Goal: Use online tool/utility: Utilize a website feature to perform a specific function

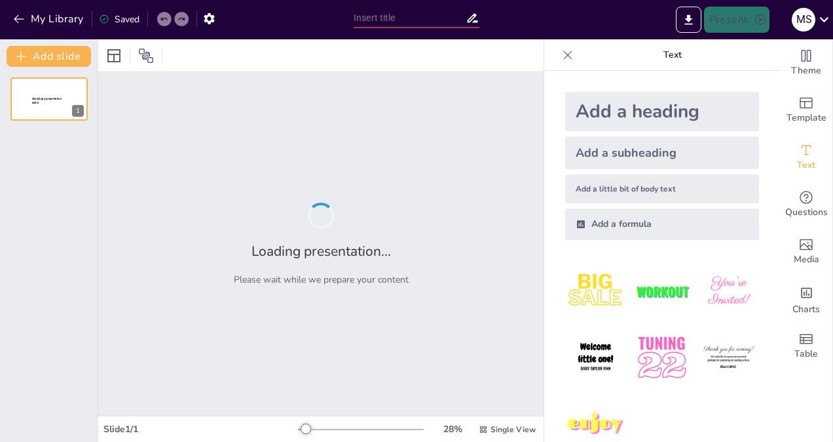
type input "Pendidikan sebagai Praksis Pembebasan: Menggali Pemikiran [PERSON_NAME]"
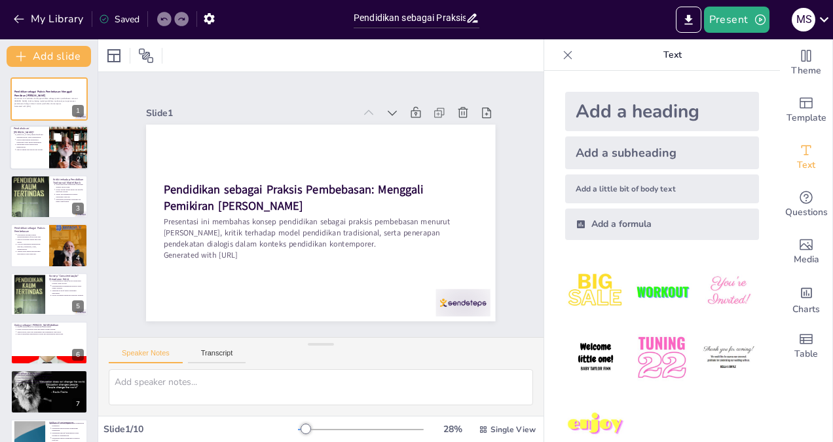
click at [85, 142] on div at bounding box center [68, 148] width 67 height 45
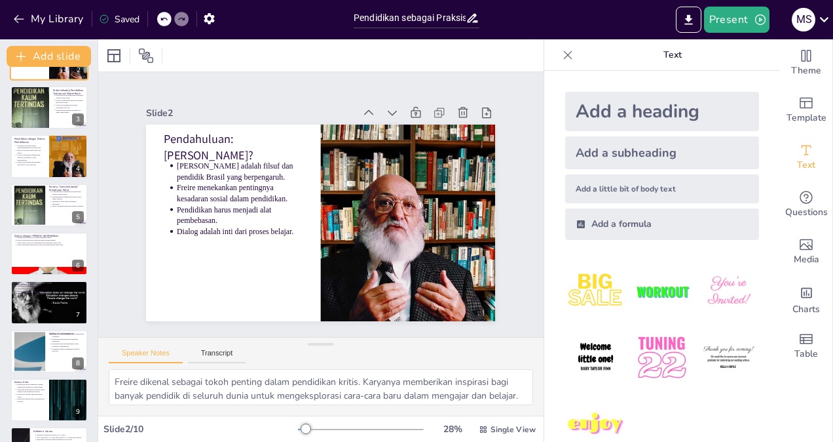
scroll to position [91, 0]
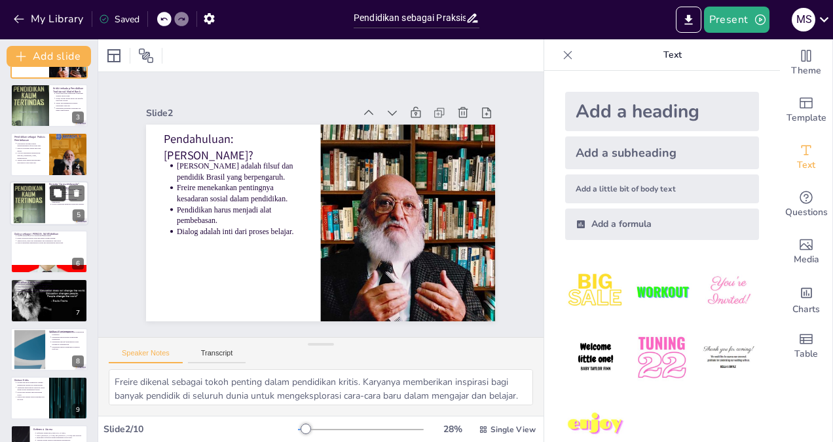
click at [63, 191] on button at bounding box center [58, 193] width 16 height 16
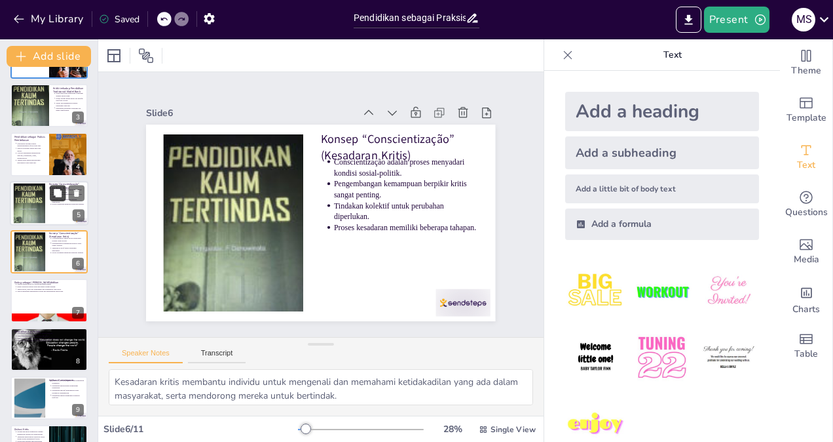
scroll to position [88, 0]
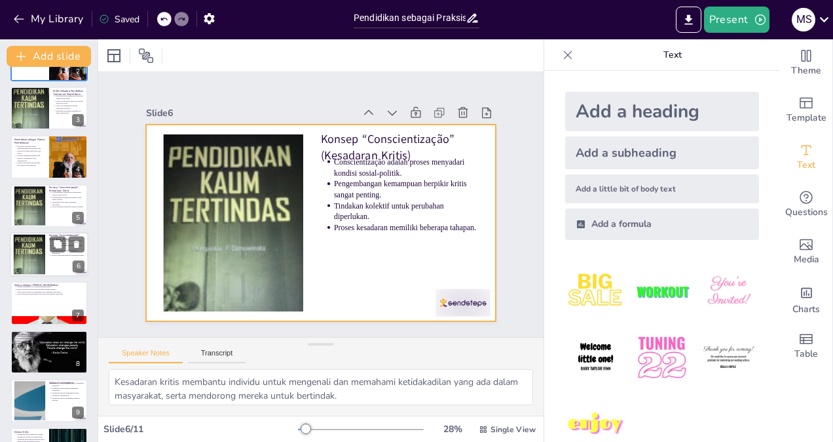
click at [56, 257] on div at bounding box center [49, 254] width 79 height 45
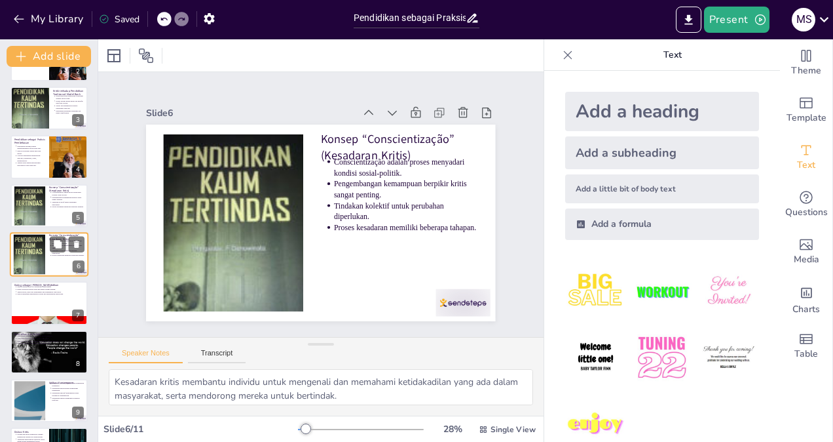
click at [56, 257] on div at bounding box center [49, 254] width 79 height 45
click at [51, 185] on p "Konsep “Conscientização” (Kesadaran Kritis)" at bounding box center [66, 188] width 35 height 7
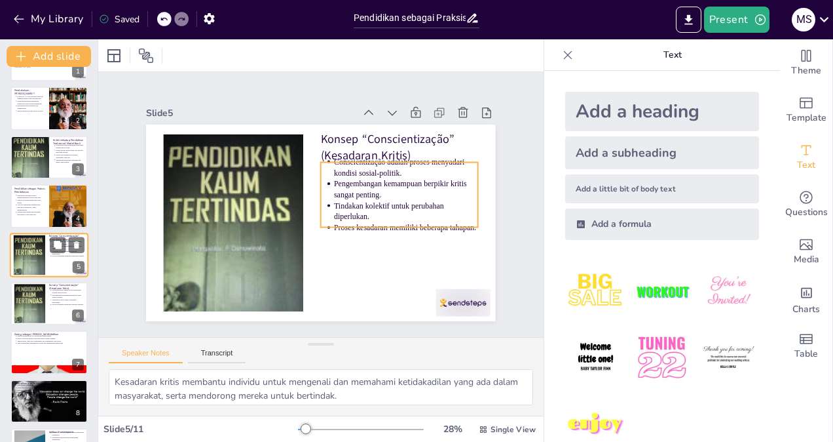
click at [52, 256] on li "Proses kesadaran memiliki beberapa tahapan." at bounding box center [68, 255] width 33 height 3
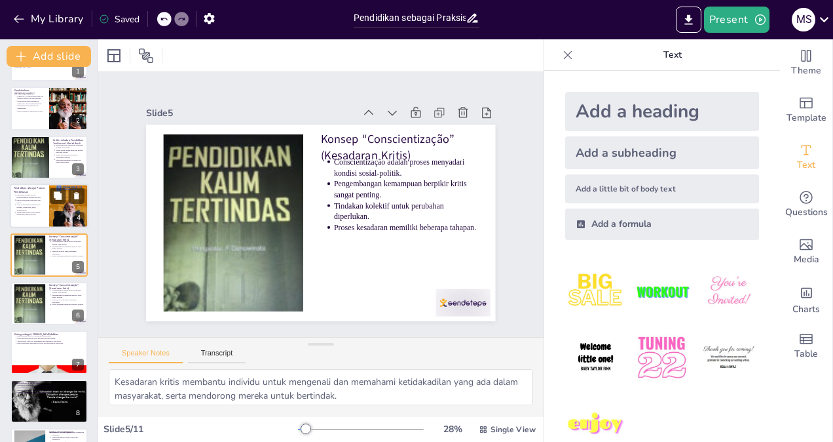
click at [31, 195] on p "Pendidikan sebagai praksis menggabungkan refleksi dan aksi." at bounding box center [30, 196] width 29 height 5
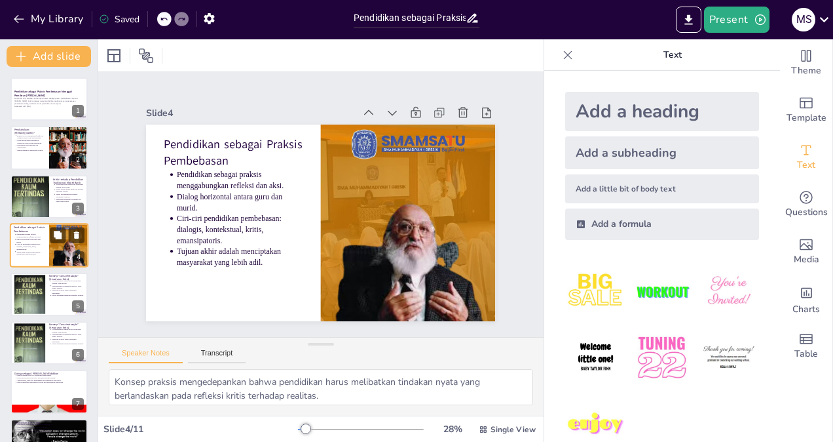
click at [31, 195] on div at bounding box center [29, 196] width 39 height 64
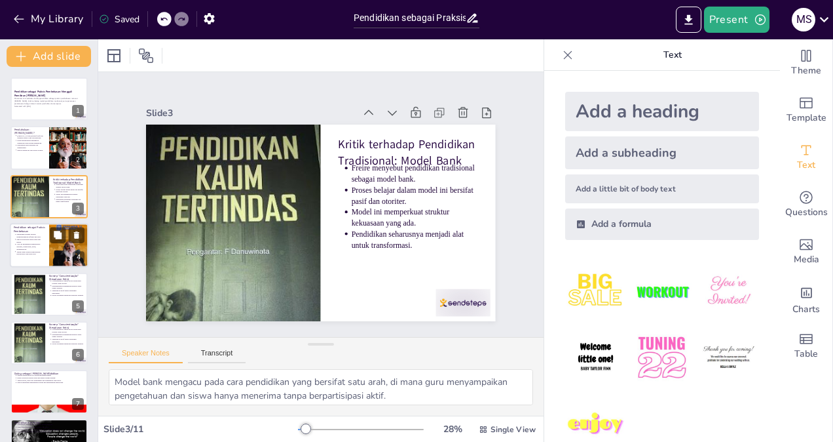
scroll to position [0, 0]
click at [37, 233] on p "Pendidikan sebagai praksis menggabungkan refleksi dan aksi." at bounding box center [30, 235] width 29 height 5
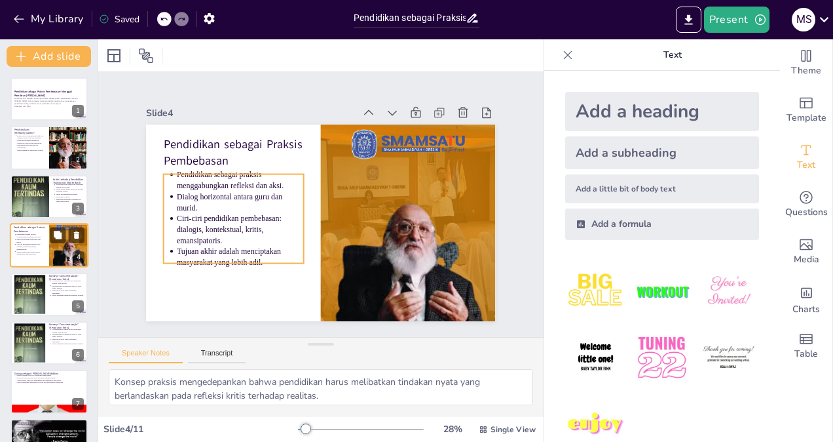
click at [37, 233] on p "Pendidikan sebagai praksis menggabungkan refleksi dan aksi." at bounding box center [30, 235] width 29 height 5
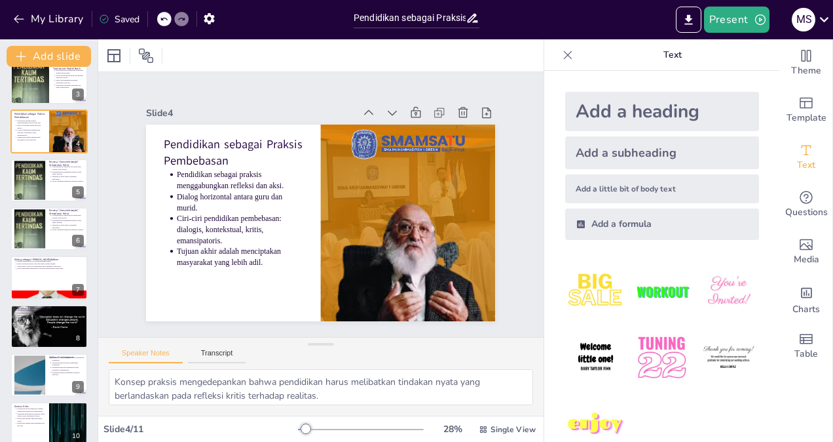
scroll to position [115, 0]
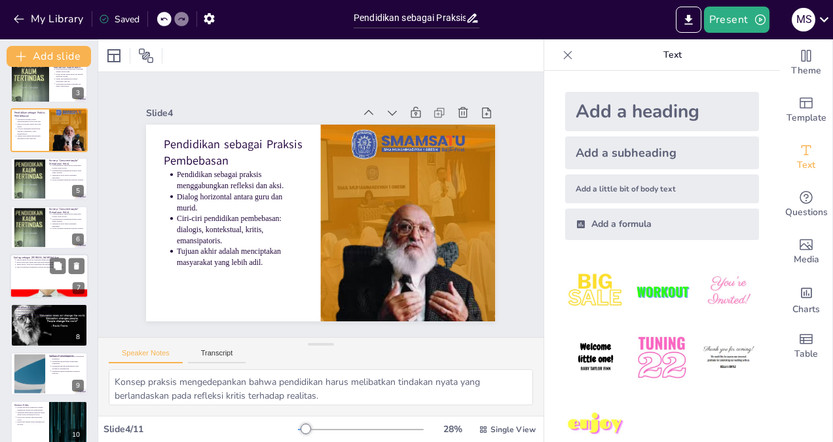
click at [33, 275] on div at bounding box center [49, 276] width 79 height 45
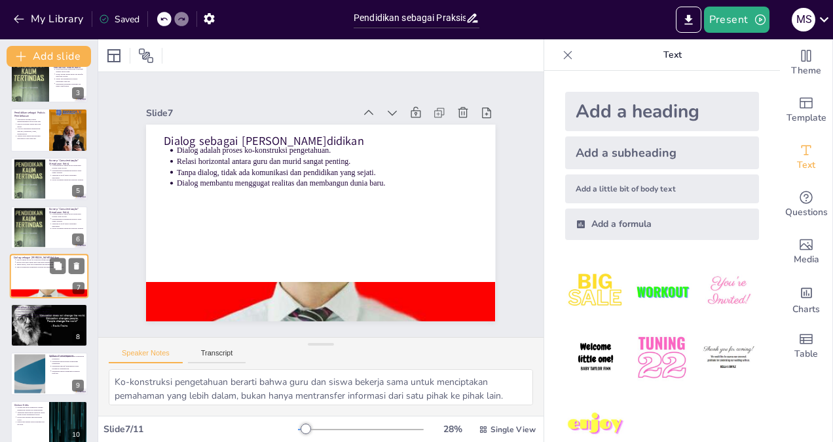
scroll to position [137, 0]
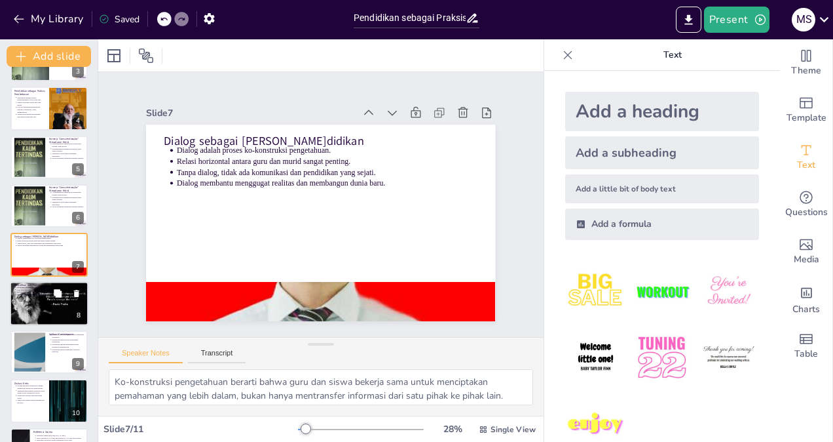
click at [42, 299] on div at bounding box center [49, 303] width 79 height 45
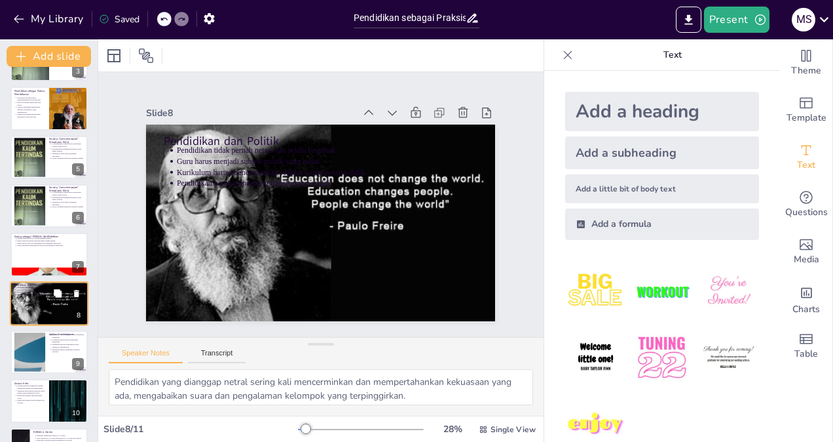
scroll to position [177, 0]
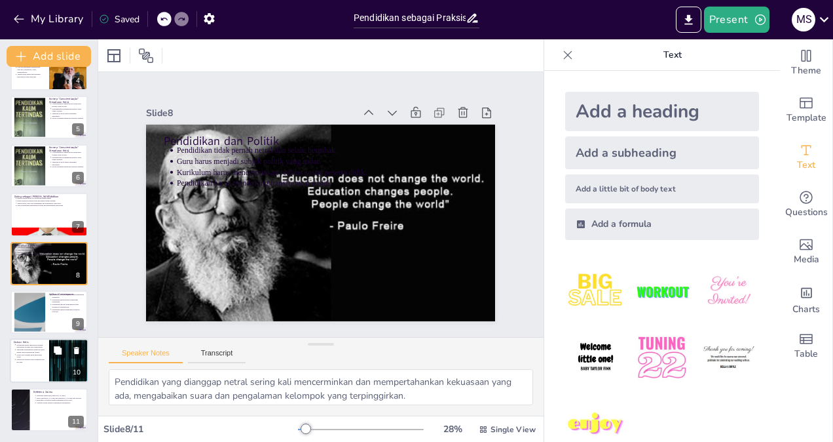
click at [44, 359] on p "Diskusi ini penting untuk menggali ide-ide baru." at bounding box center [30, 360] width 29 height 5
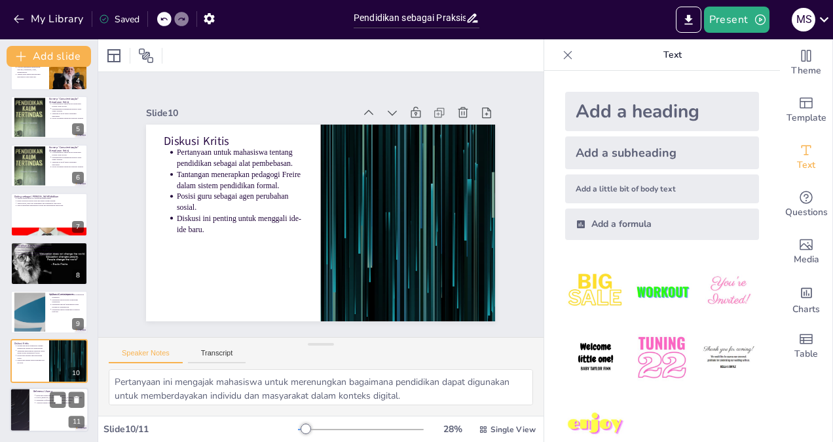
click at [46, 415] on div at bounding box center [49, 409] width 79 height 45
type textarea "Karya-karya [PERSON_NAME] menjadi sumber utama dalam memahami konsep pendidikan…"
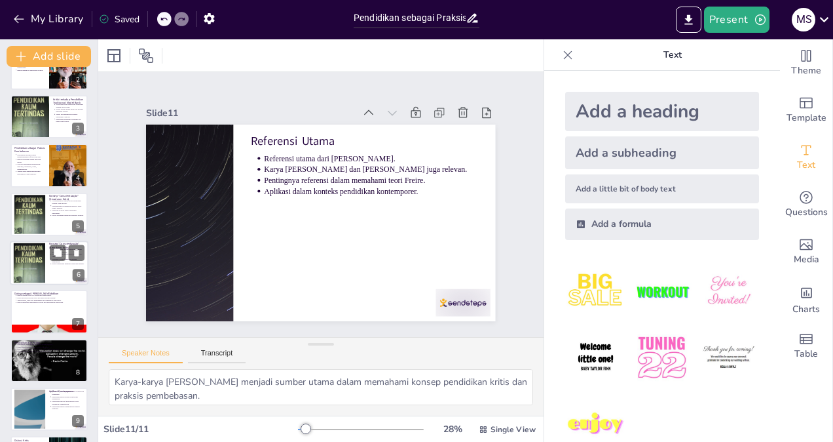
scroll to position [0, 0]
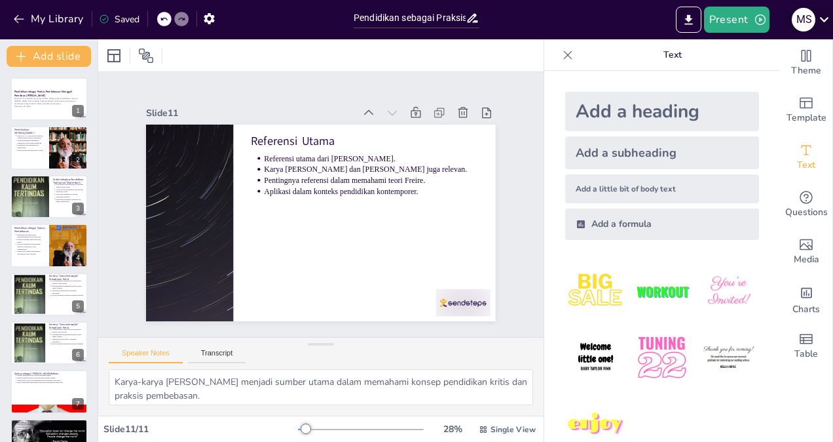
click at [822, 21] on icon at bounding box center [825, 19] width 18 height 18
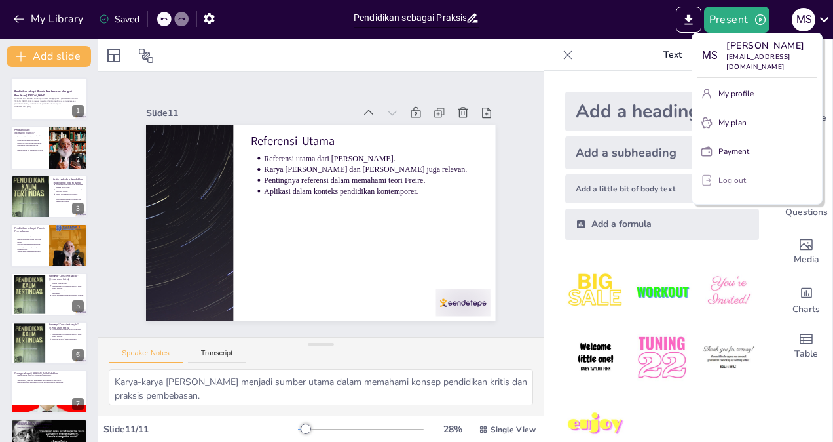
click at [732, 177] on p "Log out" at bounding box center [733, 180] width 28 height 12
